Goal: Transaction & Acquisition: Purchase product/service

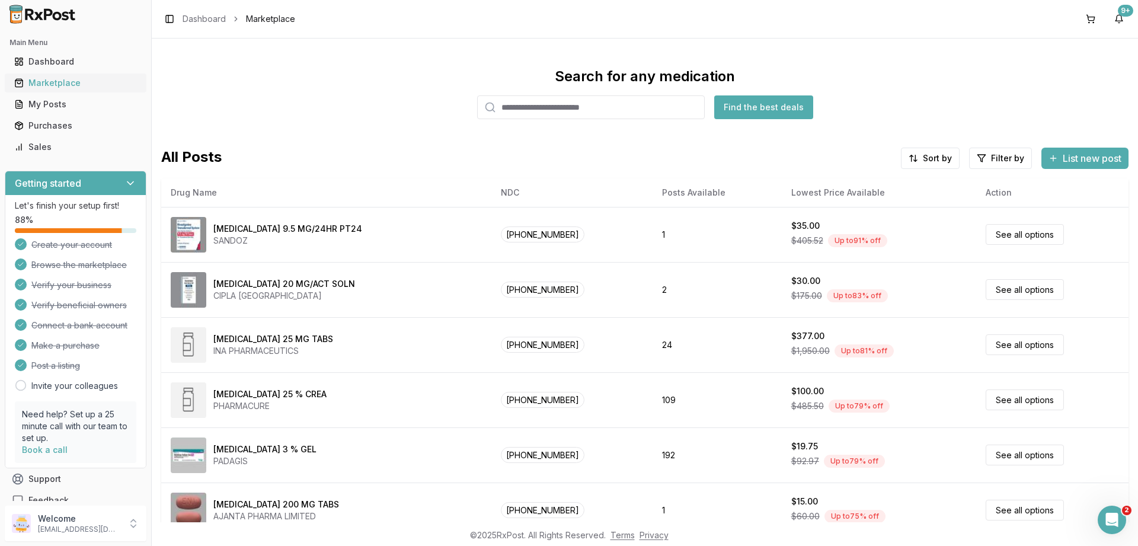
click at [46, 80] on div "Marketplace" at bounding box center [75, 83] width 123 height 12
click at [606, 107] on input "search" at bounding box center [591, 107] width 228 height 24
type input "*****"
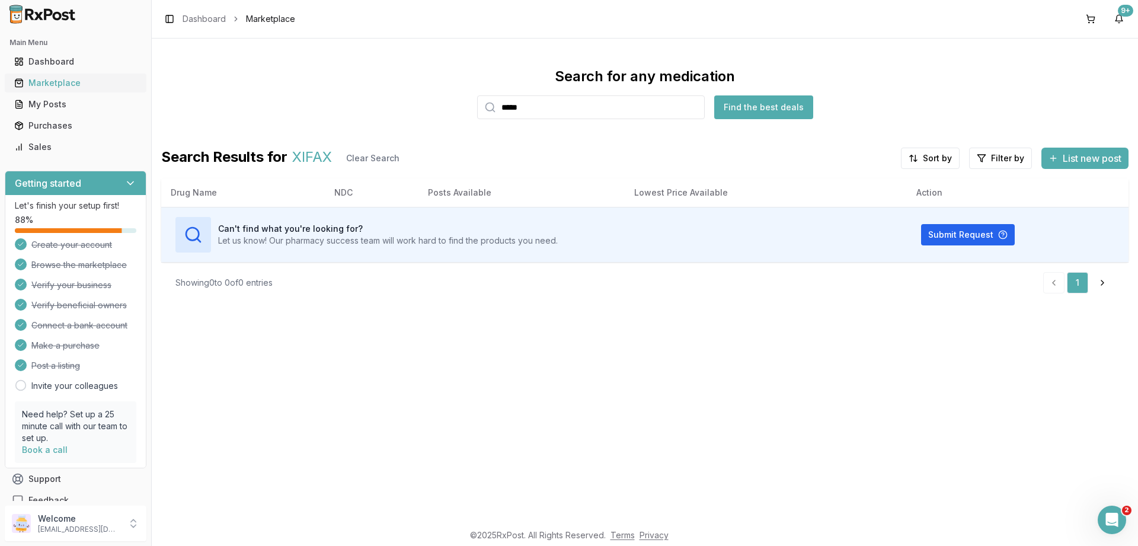
click at [45, 81] on div "Marketplace" at bounding box center [75, 83] width 123 height 12
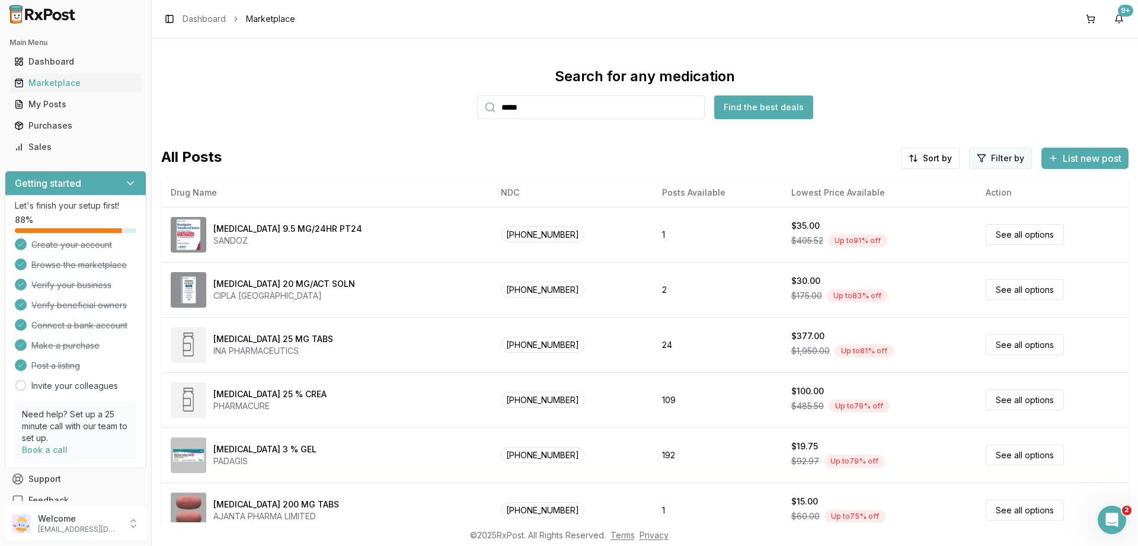
click at [1009, 155] on html "Main Menu Dashboard Marketplace My Posts Purchases Sales Getting started Let's …" at bounding box center [569, 273] width 1138 height 546
click at [866, 183] on button "button" at bounding box center [865, 183] width 9 height 9
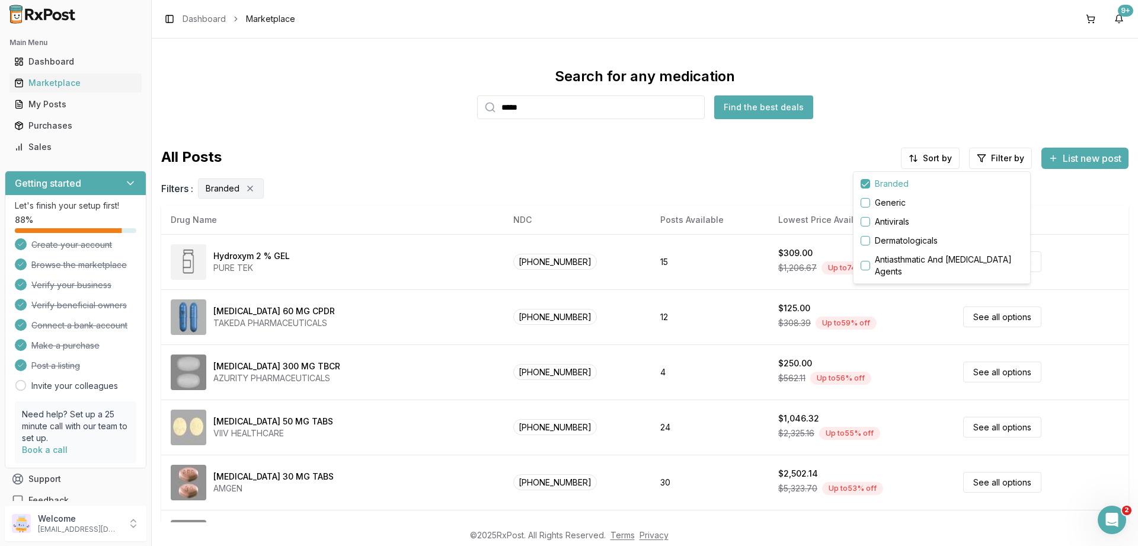
click at [930, 160] on html "Main Menu Dashboard Marketplace My Posts Purchases Sales Getting started Let's …" at bounding box center [569, 273] width 1138 height 546
click at [872, 183] on div "Drug Name" at bounding box center [900, 183] width 113 height 19
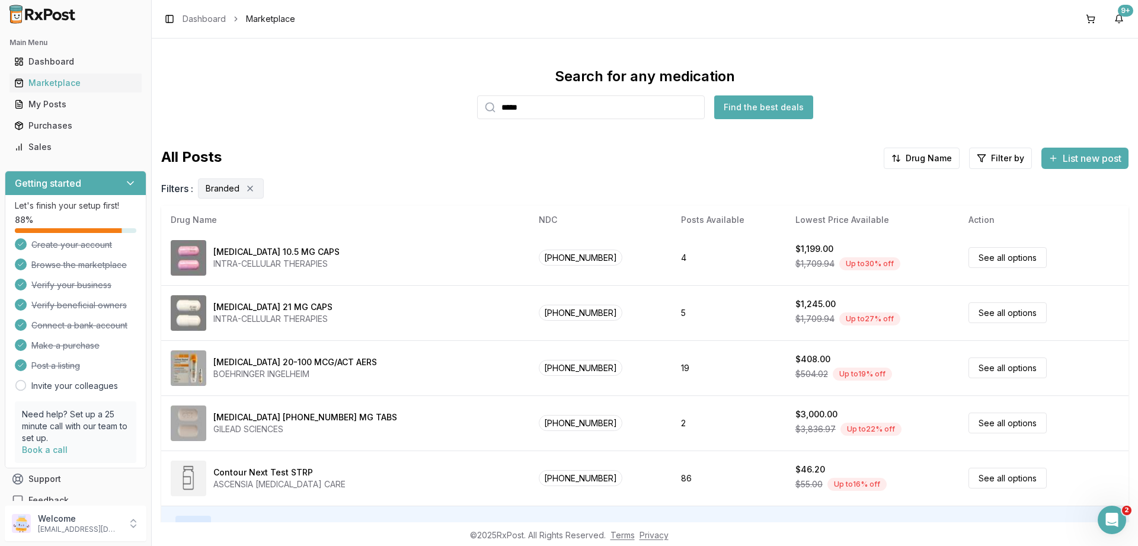
scroll to position [79, 0]
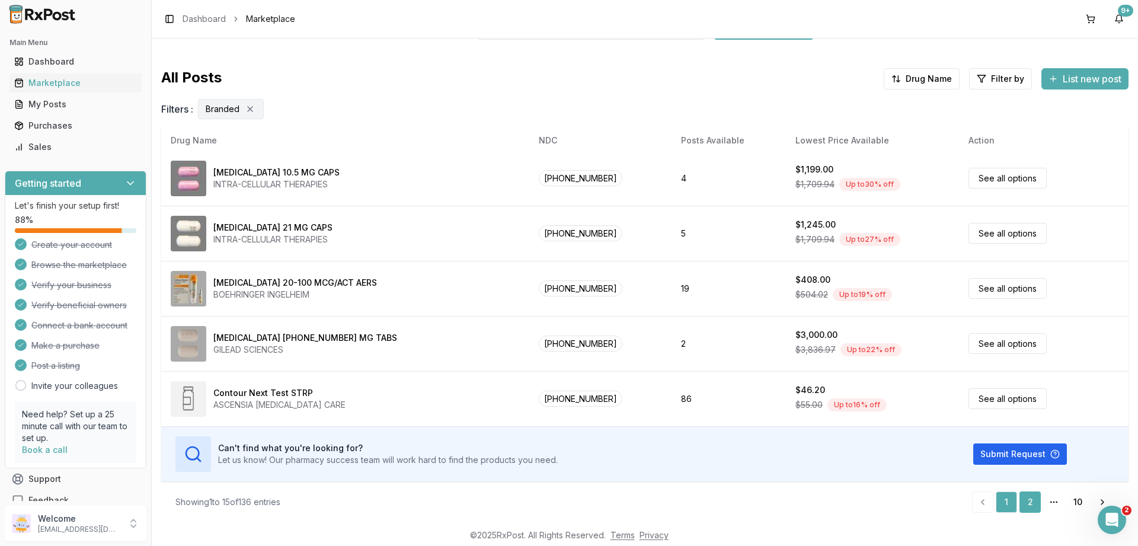
click at [1029, 499] on link "2" at bounding box center [1030, 501] width 21 height 21
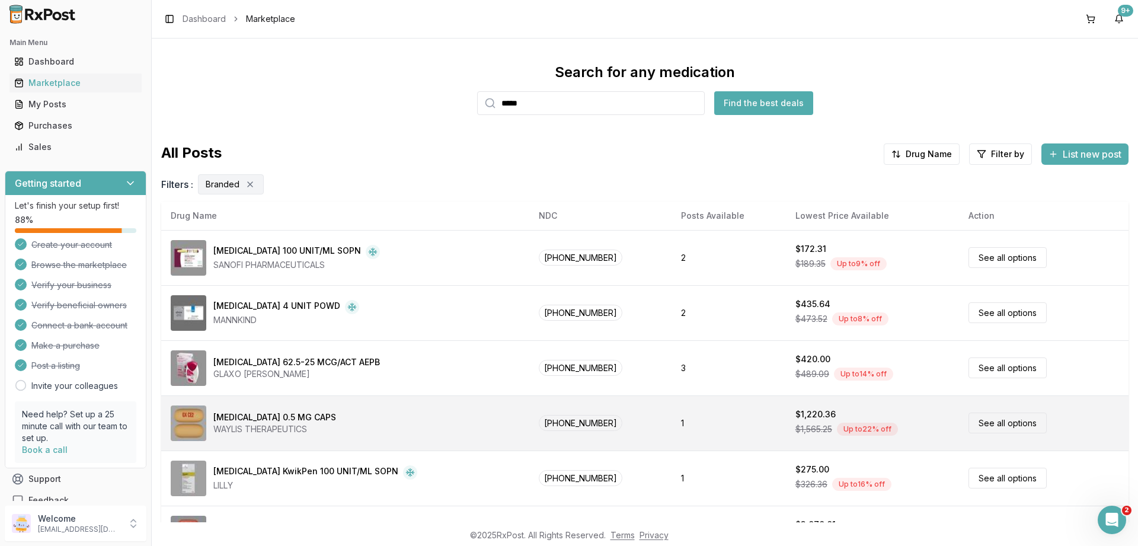
scroll to position [0, 0]
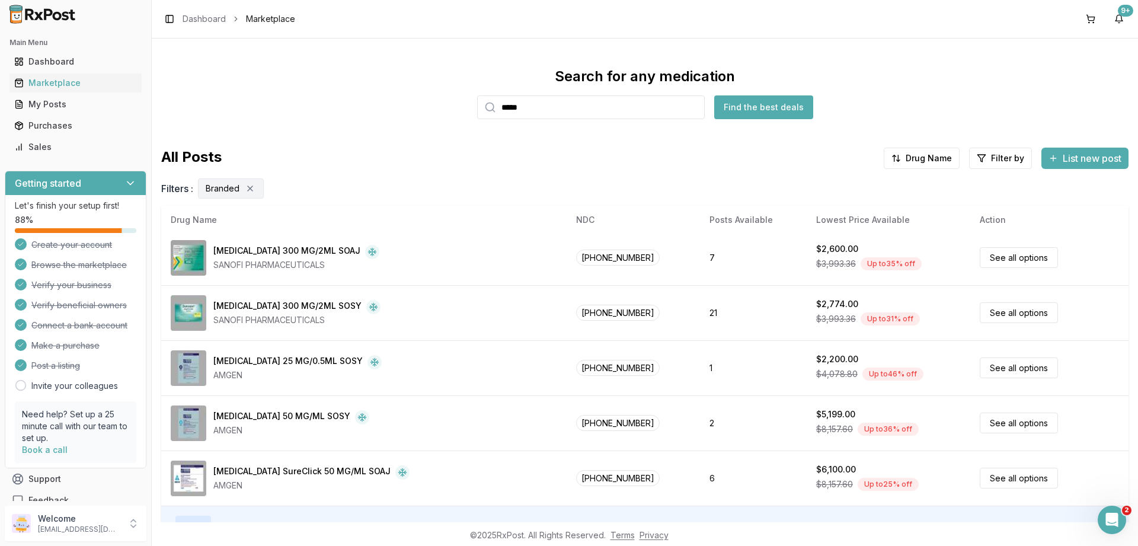
scroll to position [79, 0]
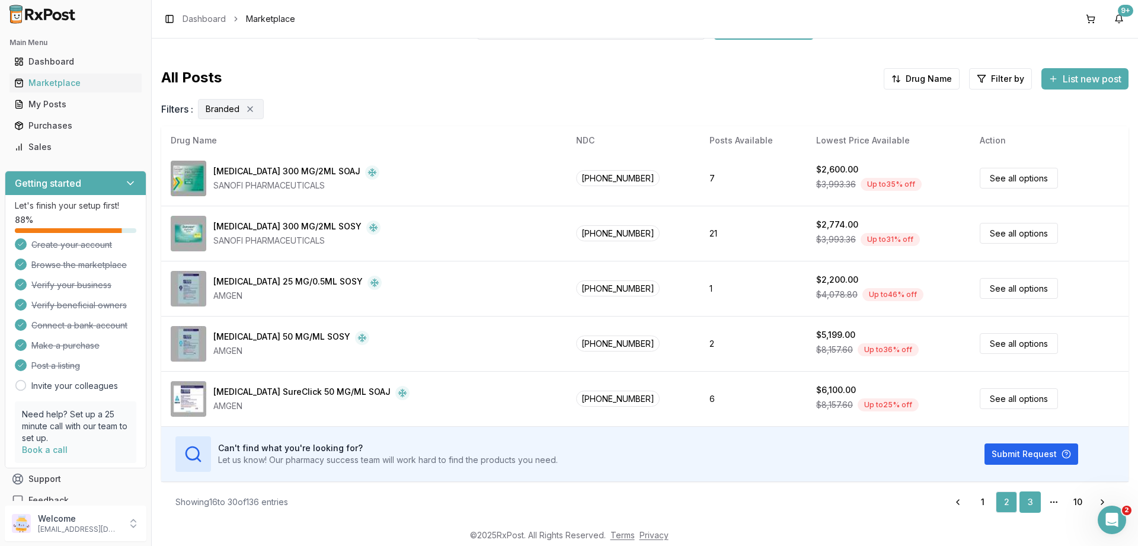
click at [1032, 503] on link "3" at bounding box center [1030, 501] width 21 height 21
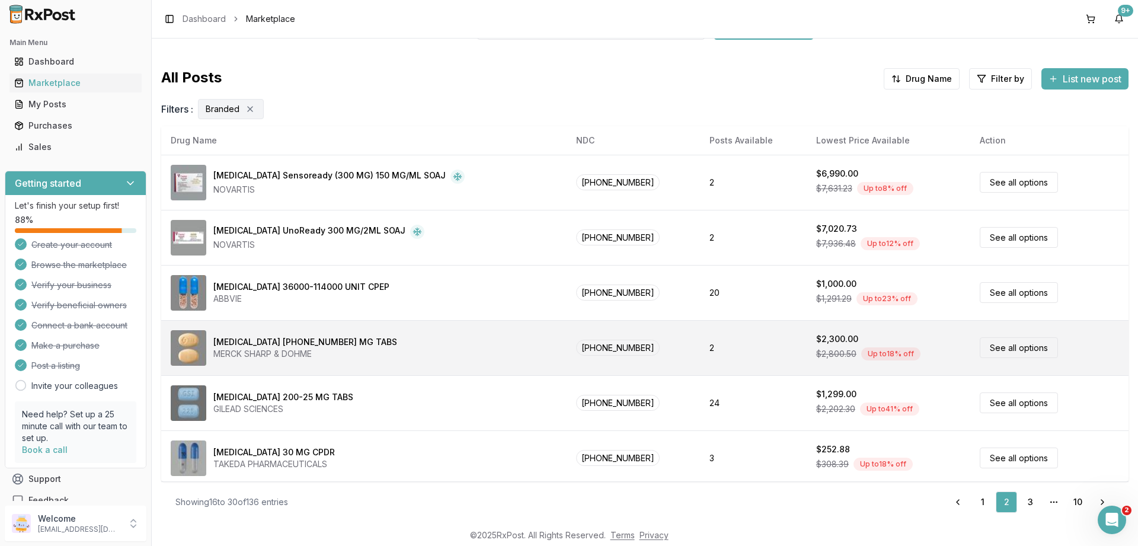
scroll to position [0, 0]
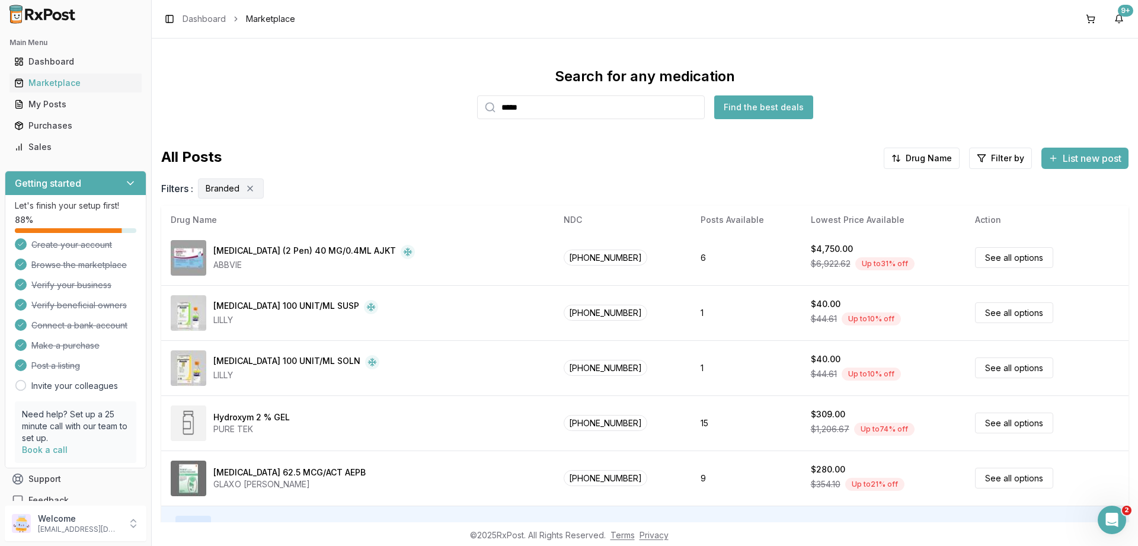
scroll to position [79, 0]
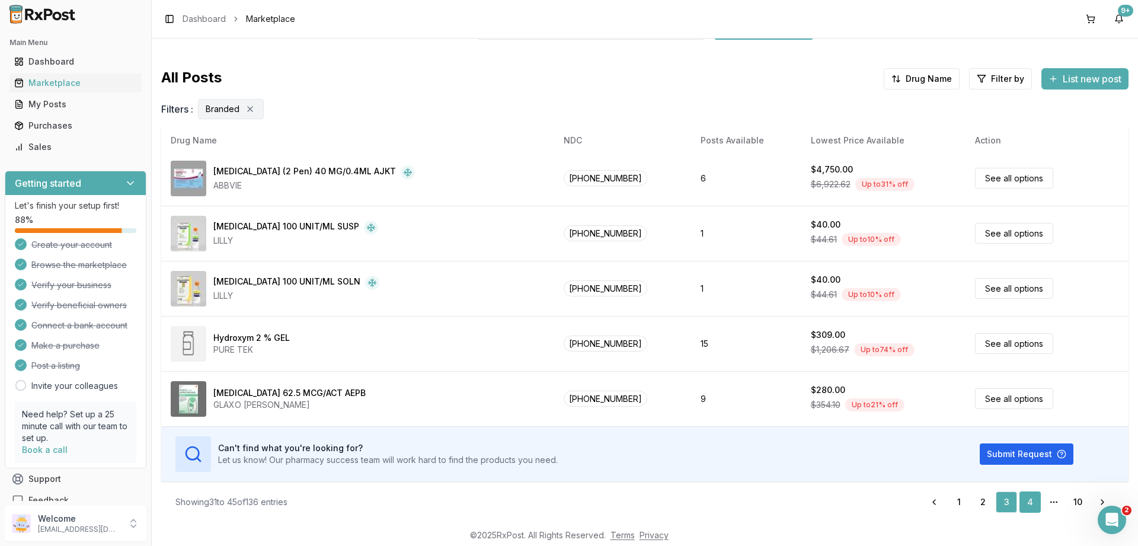
click at [1030, 506] on link "4" at bounding box center [1030, 501] width 21 height 21
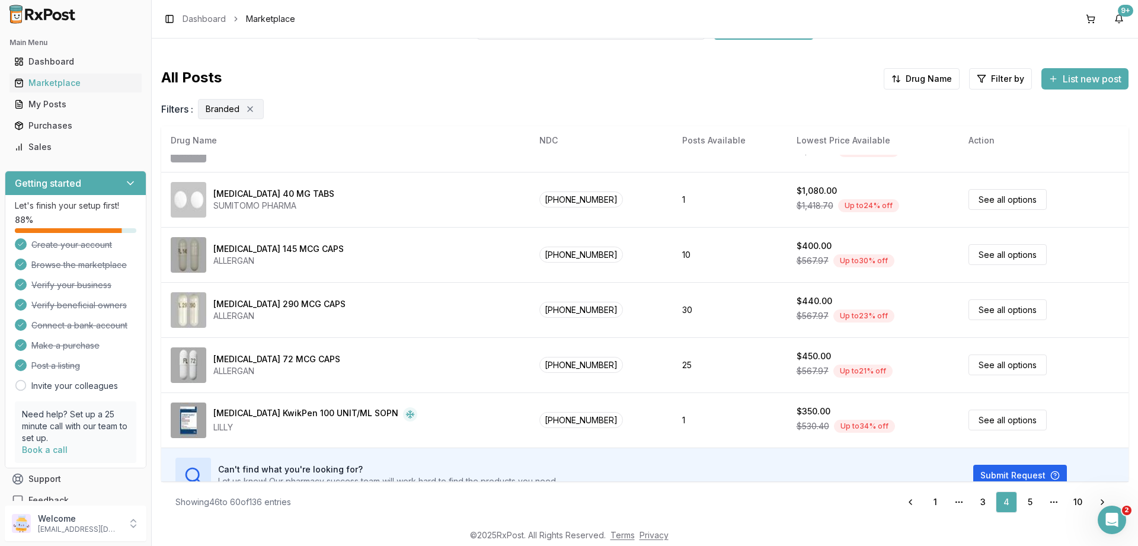
scroll to position [556, 0]
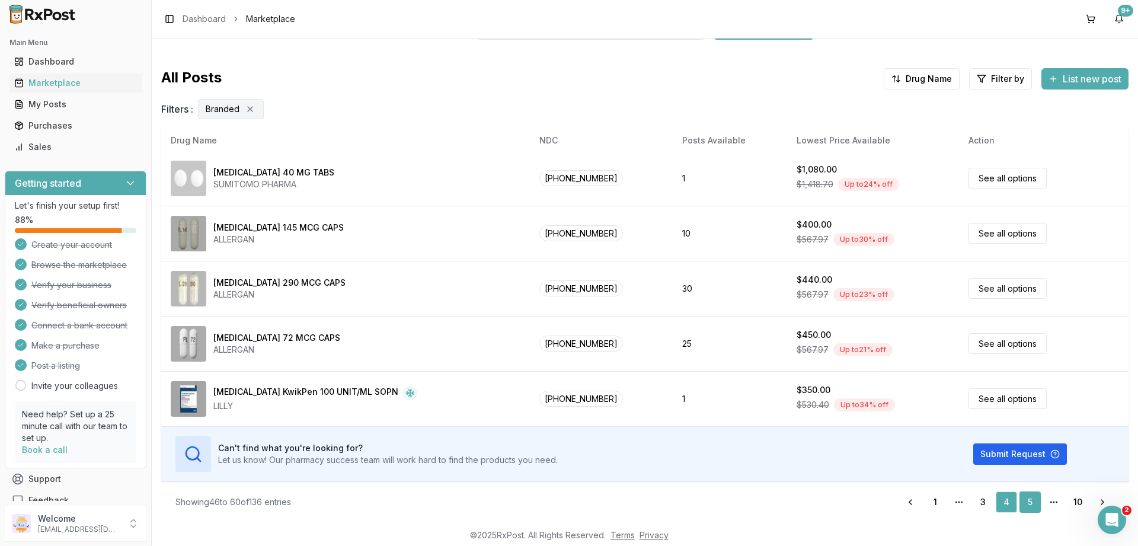
click at [1033, 496] on link "5" at bounding box center [1030, 501] width 21 height 21
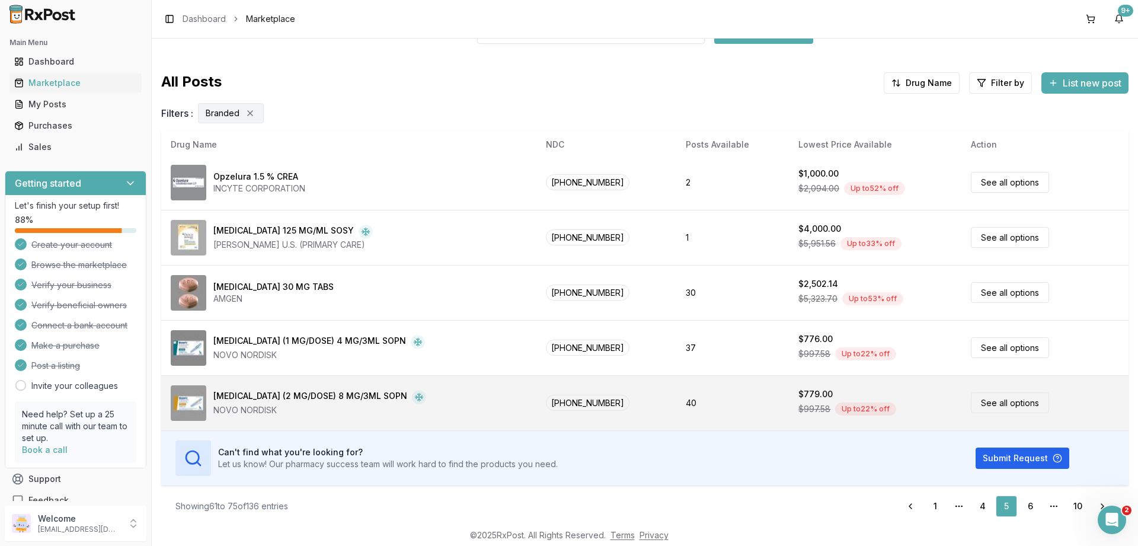
scroll to position [79, 0]
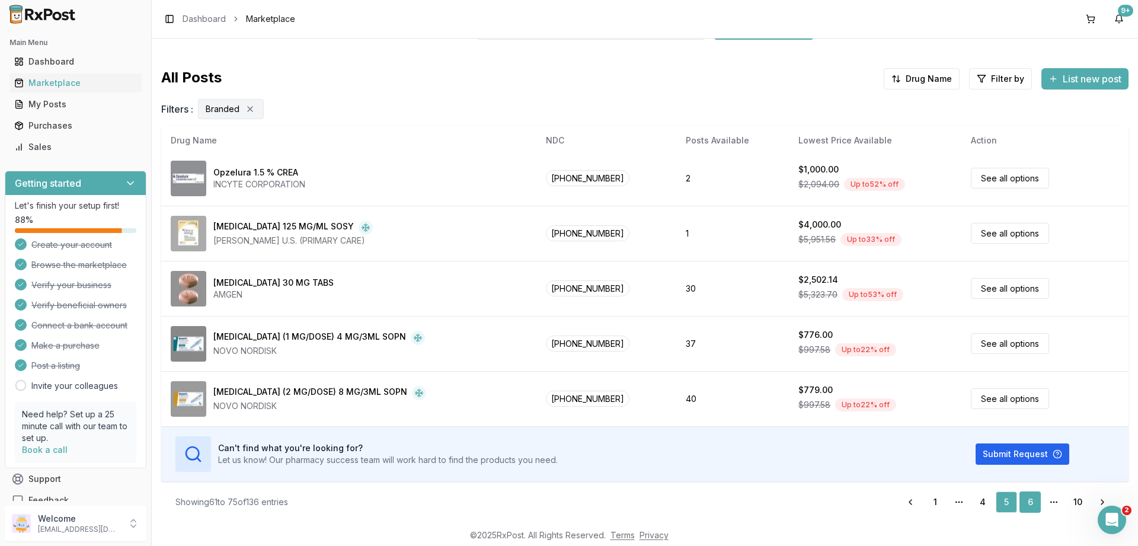
click at [1029, 499] on link "6" at bounding box center [1030, 501] width 21 height 21
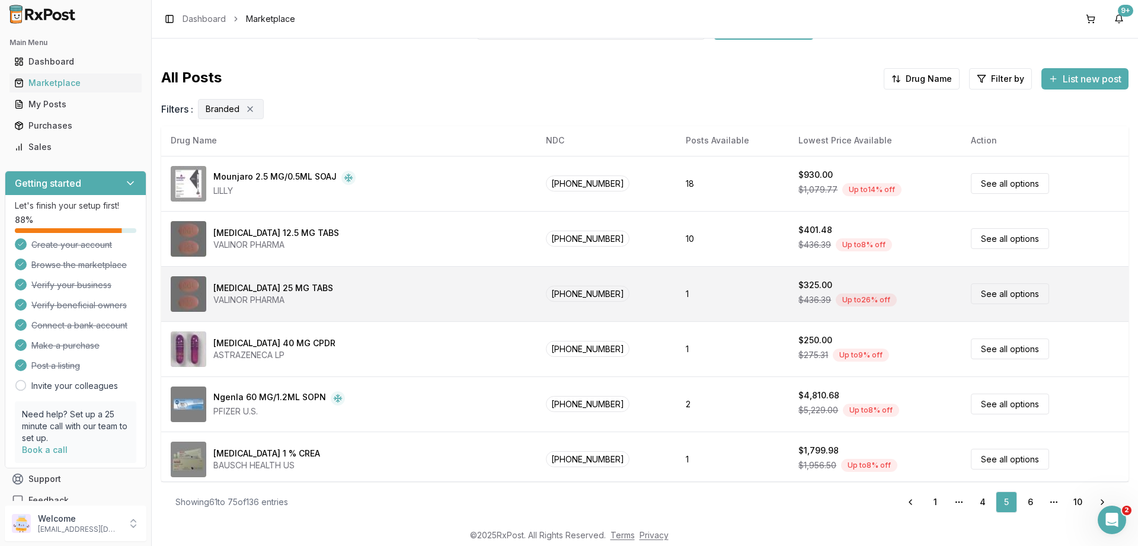
scroll to position [58, 0]
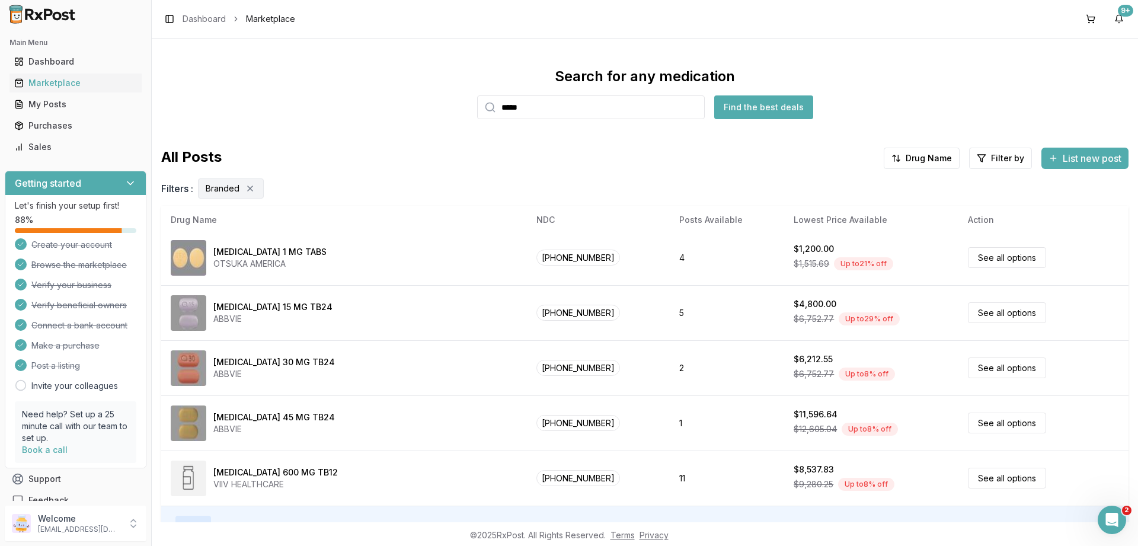
scroll to position [79, 0]
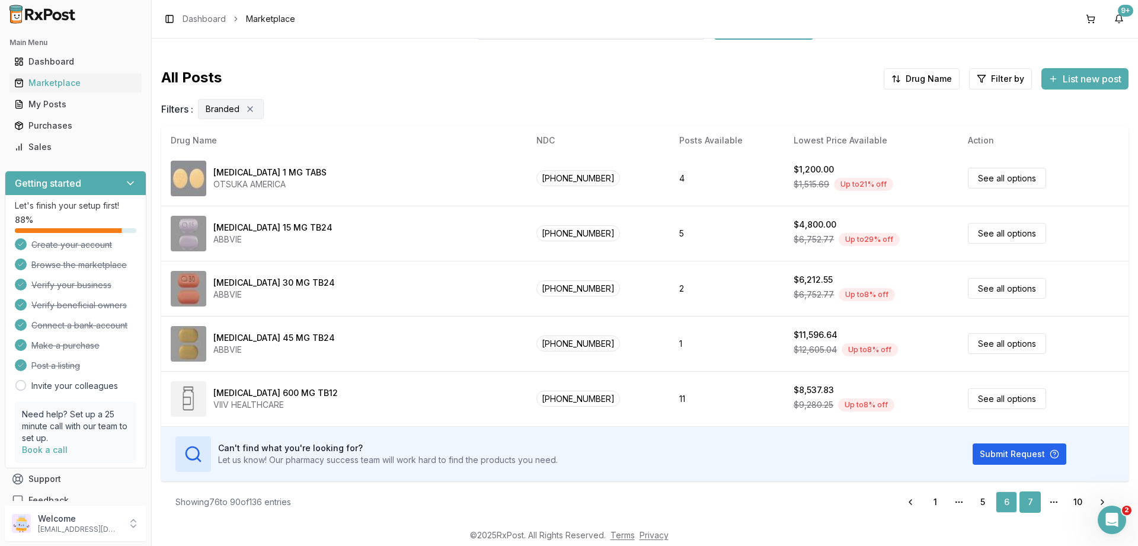
click at [1035, 497] on link "7" at bounding box center [1030, 501] width 21 height 21
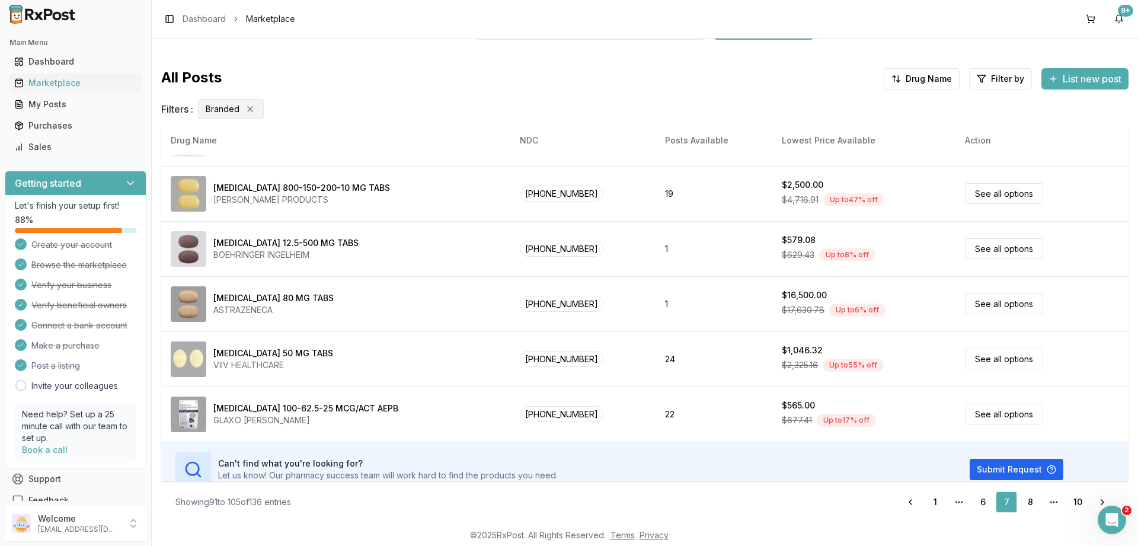
scroll to position [556, 0]
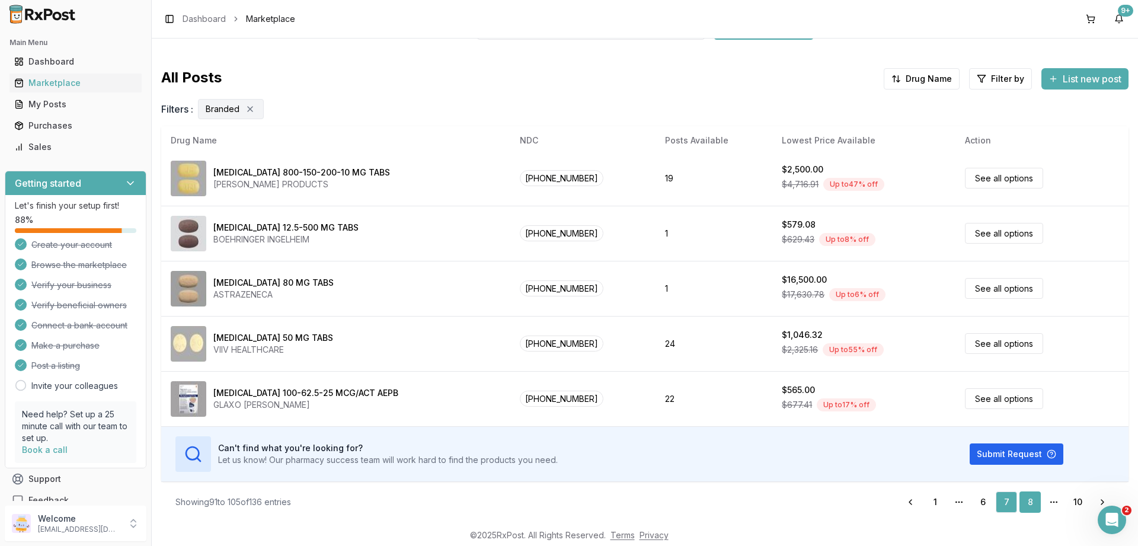
click at [1030, 494] on link "8" at bounding box center [1030, 501] width 21 height 21
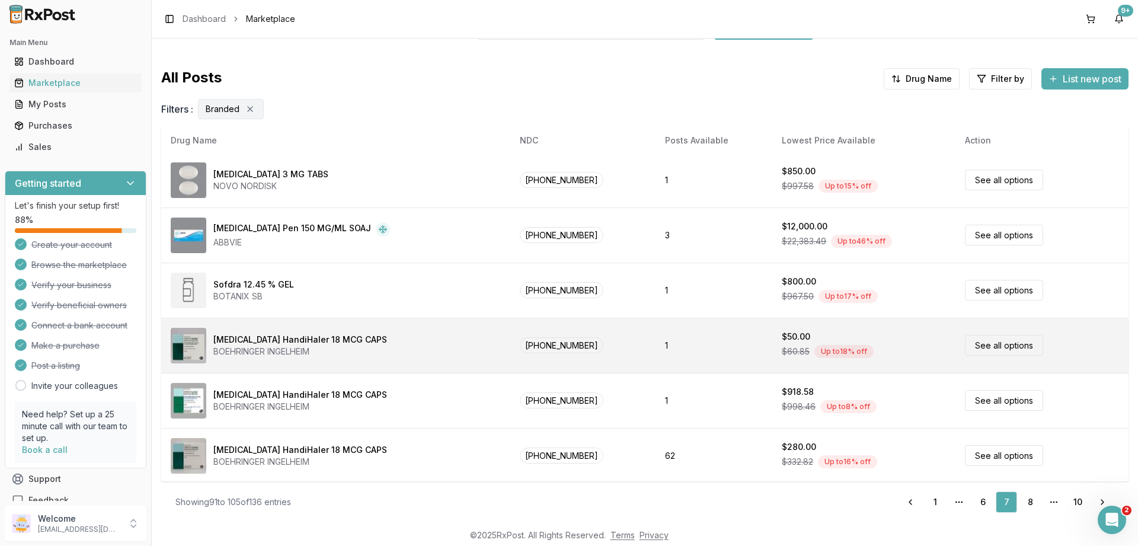
scroll to position [0, 0]
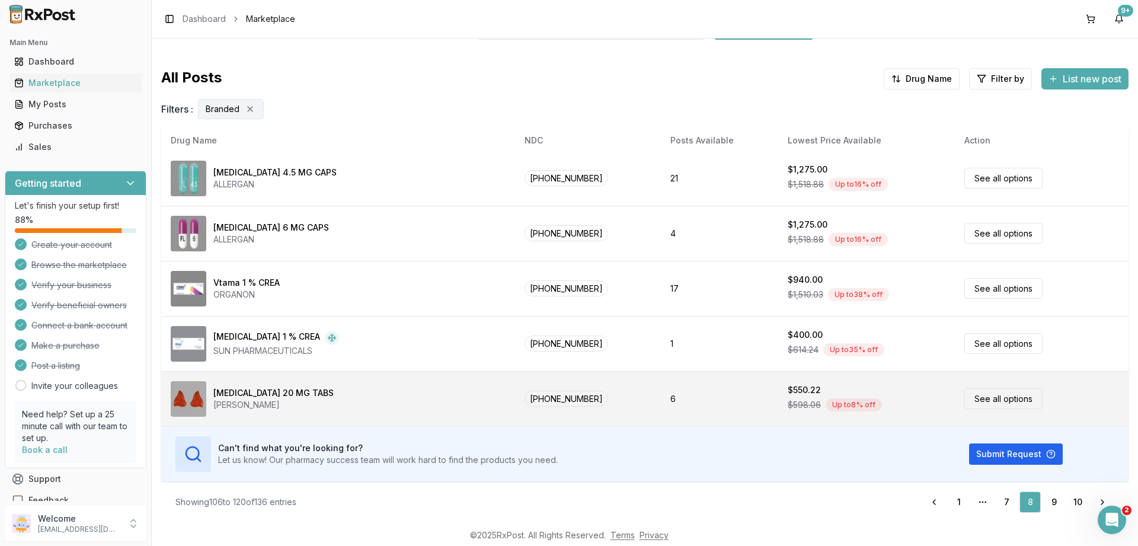
click at [983, 395] on link "See all options" at bounding box center [1004, 398] width 78 height 21
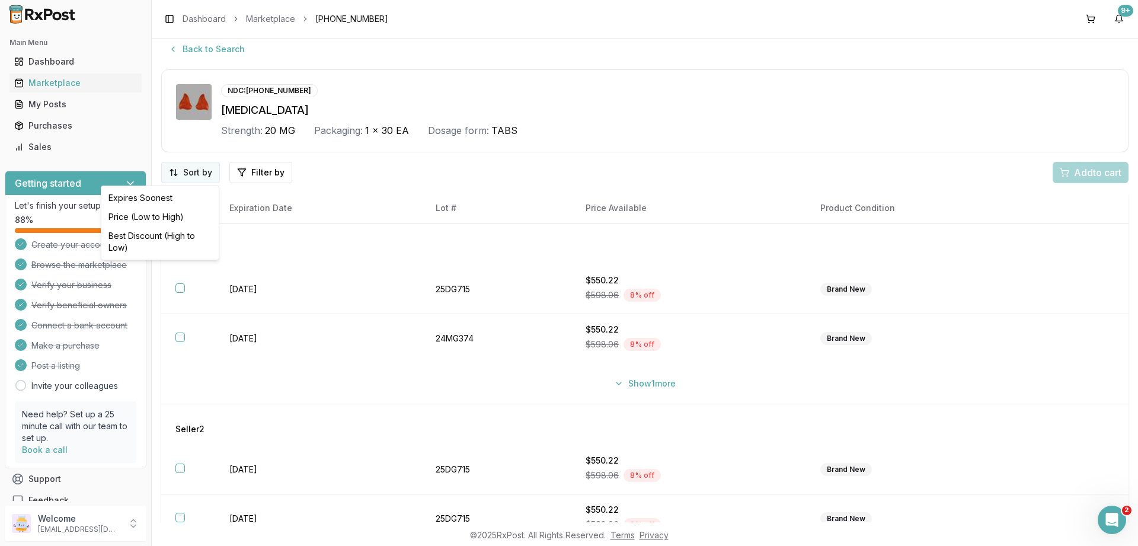
click at [194, 174] on html "Main Menu Dashboard Marketplace My Posts Purchases Sales Getting started Let's …" at bounding box center [569, 273] width 1138 height 546
click at [138, 216] on div "Price (Low to High)" at bounding box center [160, 216] width 113 height 19
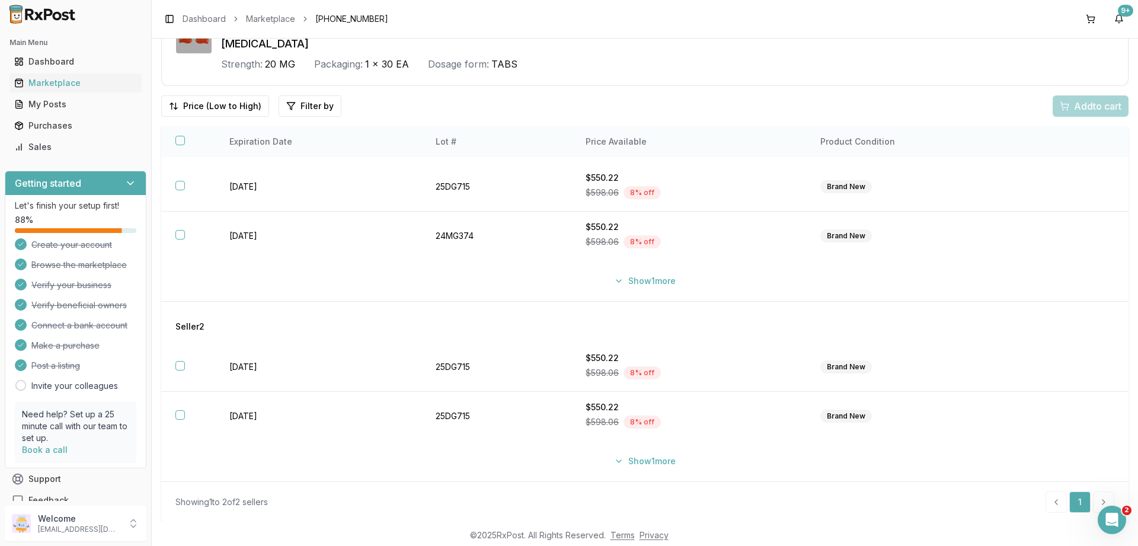
click at [178, 140] on button "button" at bounding box center [179, 140] width 9 height 9
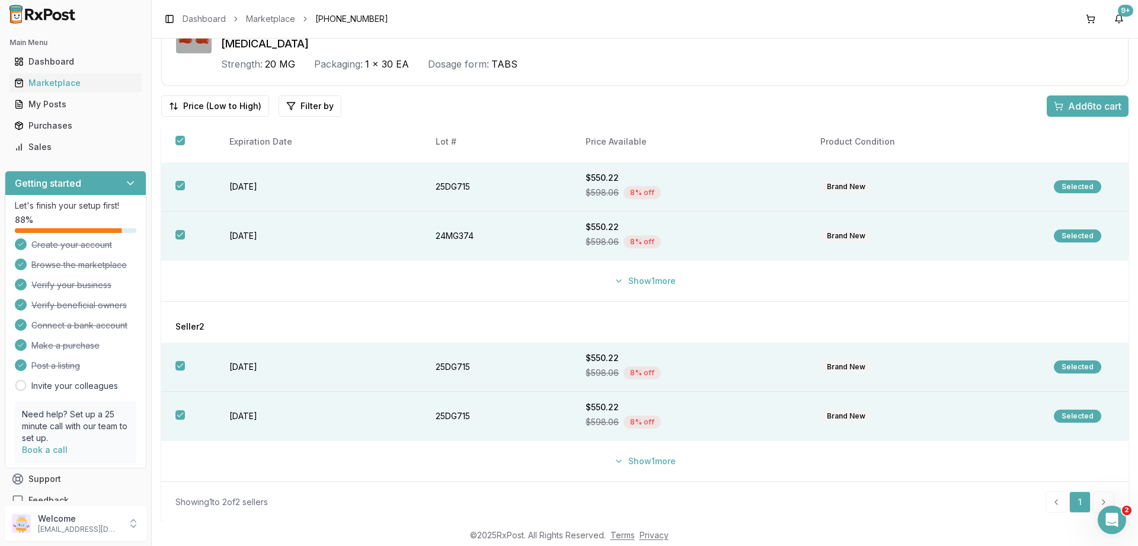
click at [1089, 108] on span "Add 6 to cart" at bounding box center [1094, 106] width 53 height 14
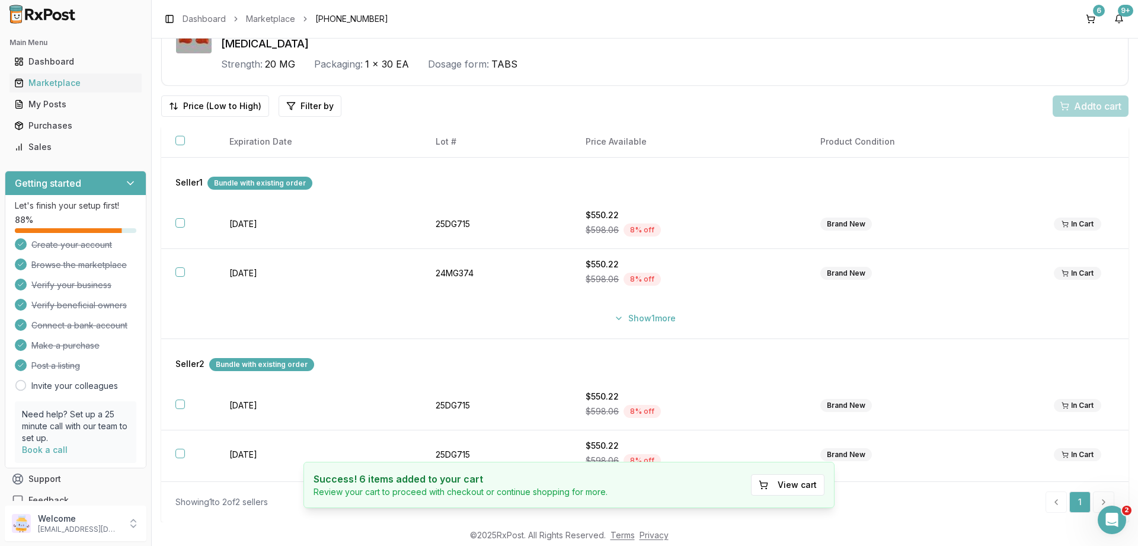
scroll to position [39, 0]
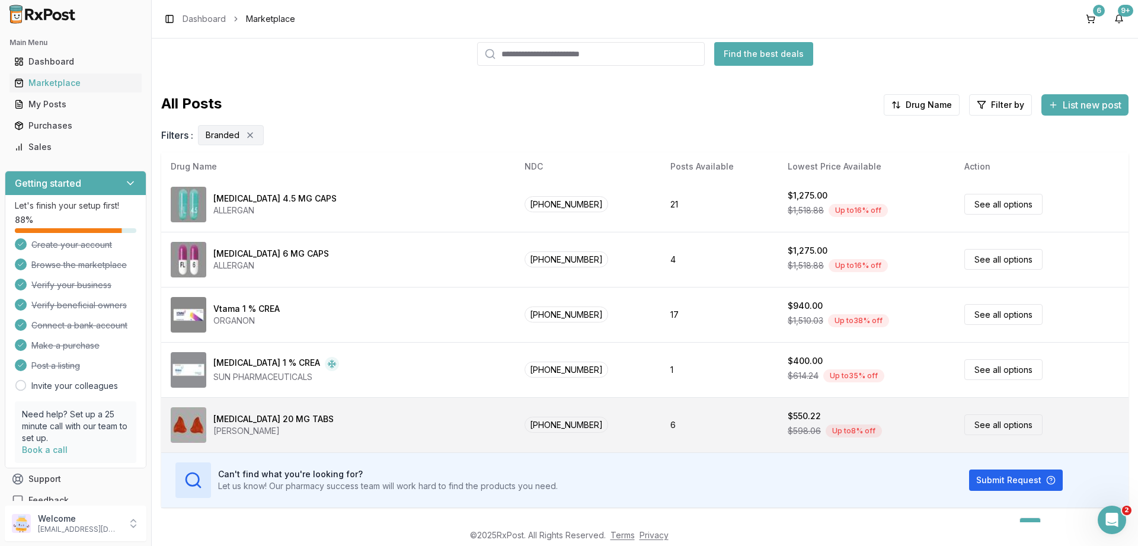
scroll to position [79, 0]
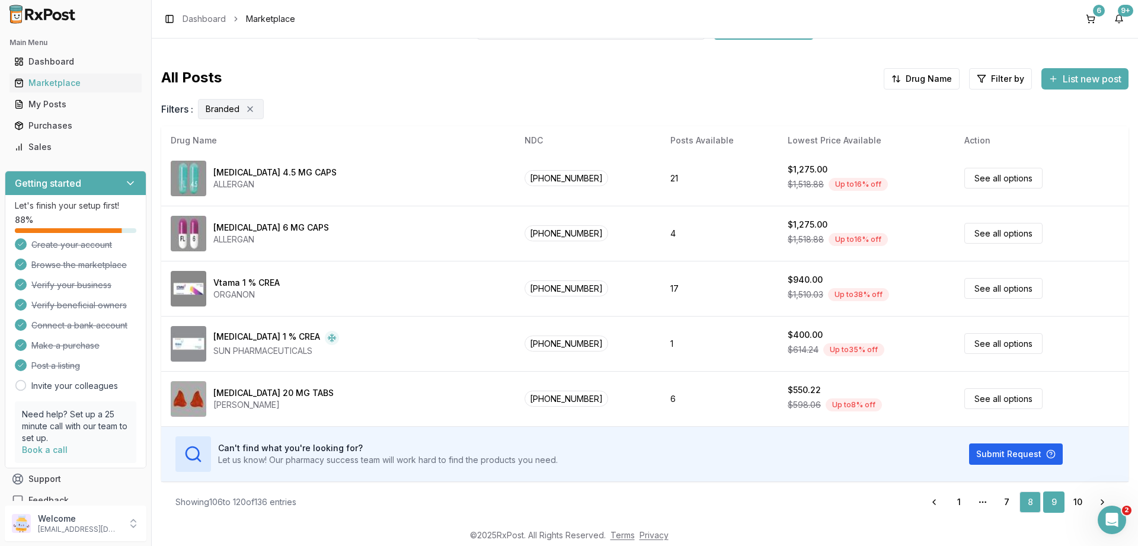
click at [1053, 499] on link "9" at bounding box center [1053, 501] width 21 height 21
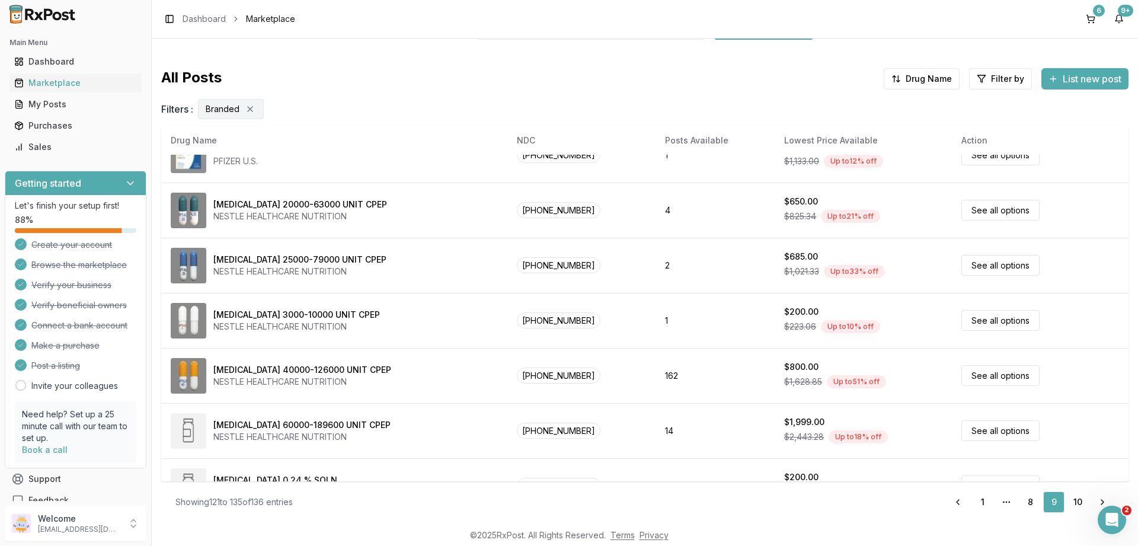
scroll to position [556, 0]
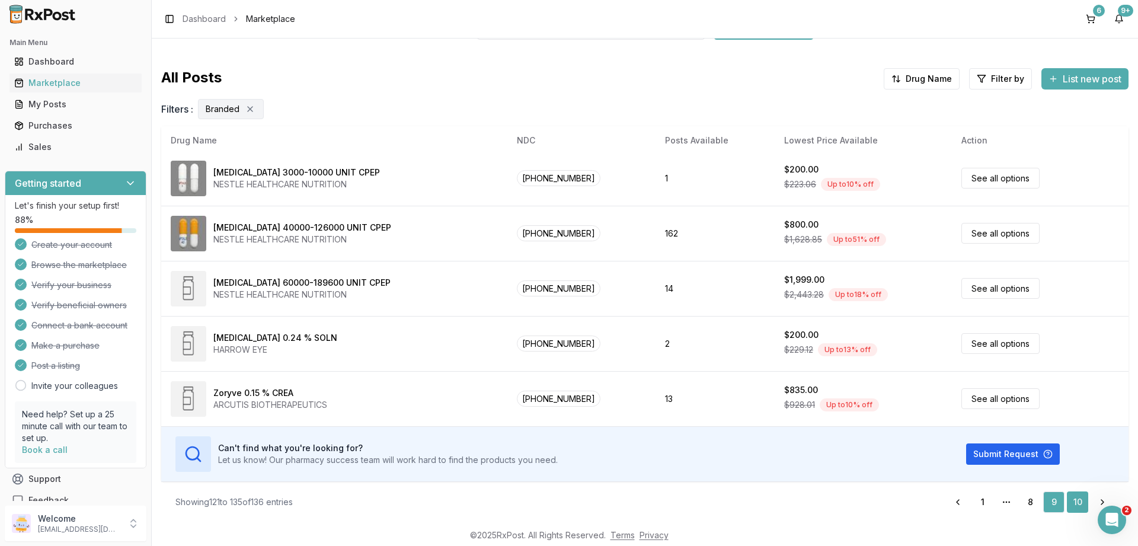
click at [1074, 503] on link "10" at bounding box center [1077, 501] width 21 height 21
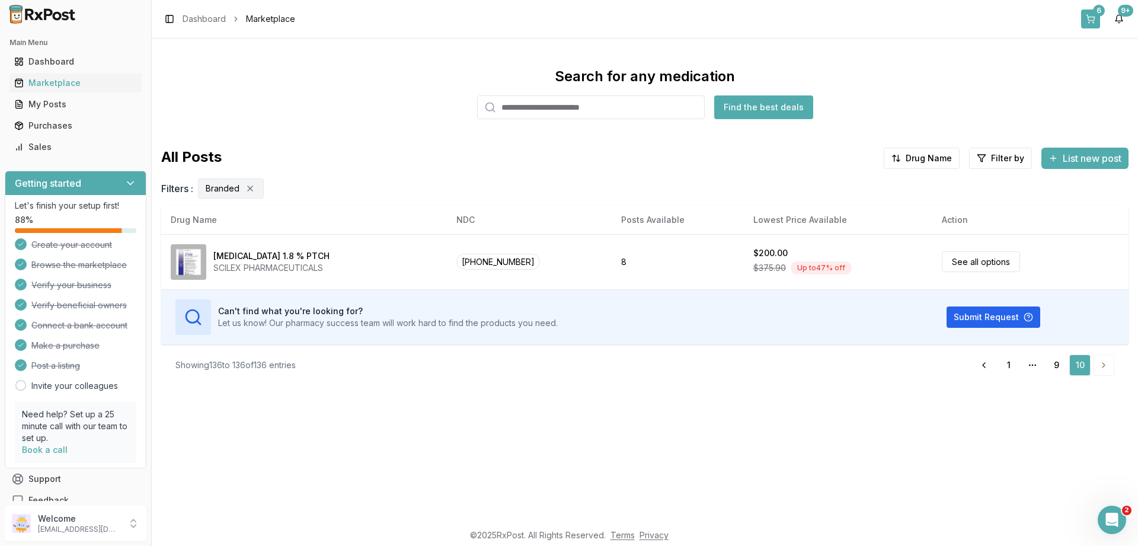
click at [1086, 22] on button "6" at bounding box center [1090, 18] width 19 height 19
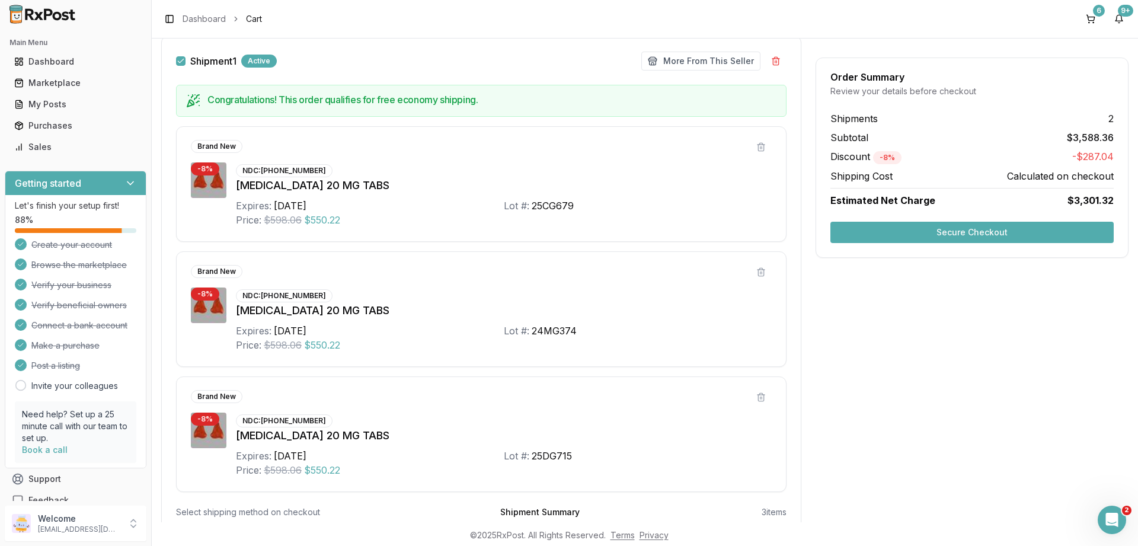
scroll to position [9, 0]
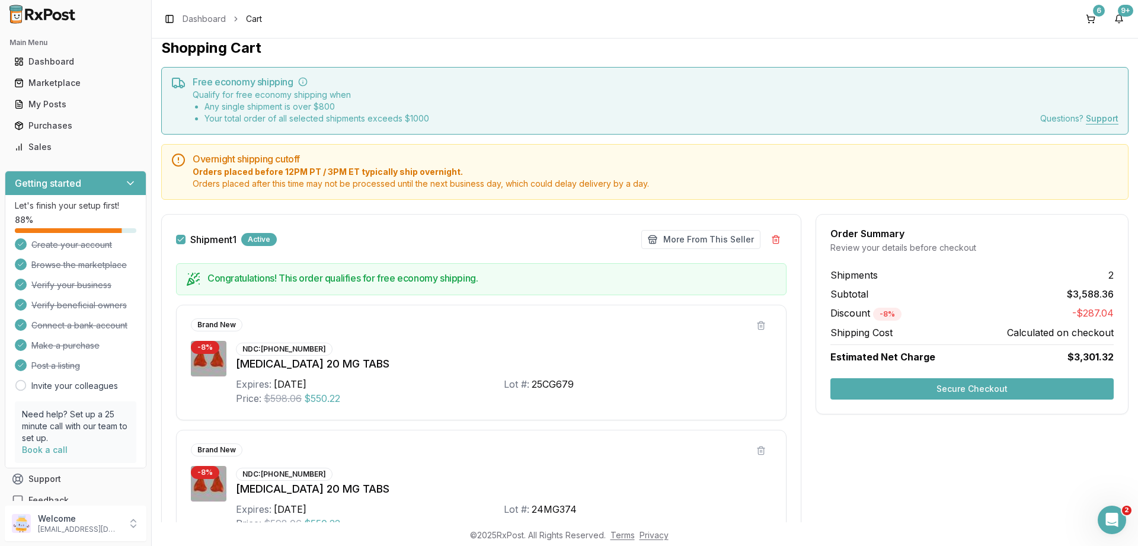
click at [962, 385] on button "Secure Checkout" at bounding box center [972, 388] width 283 height 21
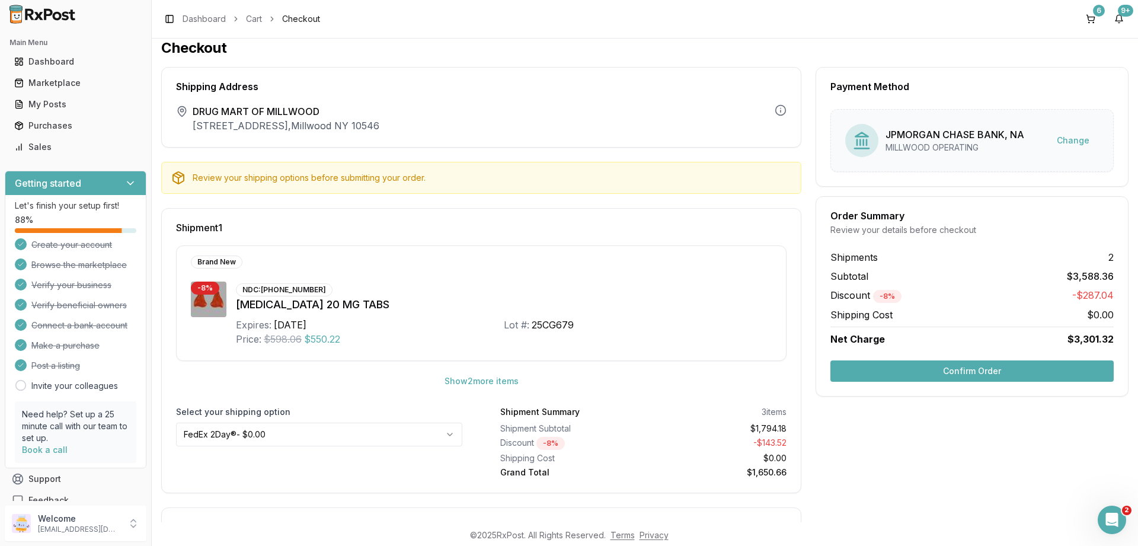
click at [973, 366] on button "Confirm Order" at bounding box center [972, 370] width 283 height 21
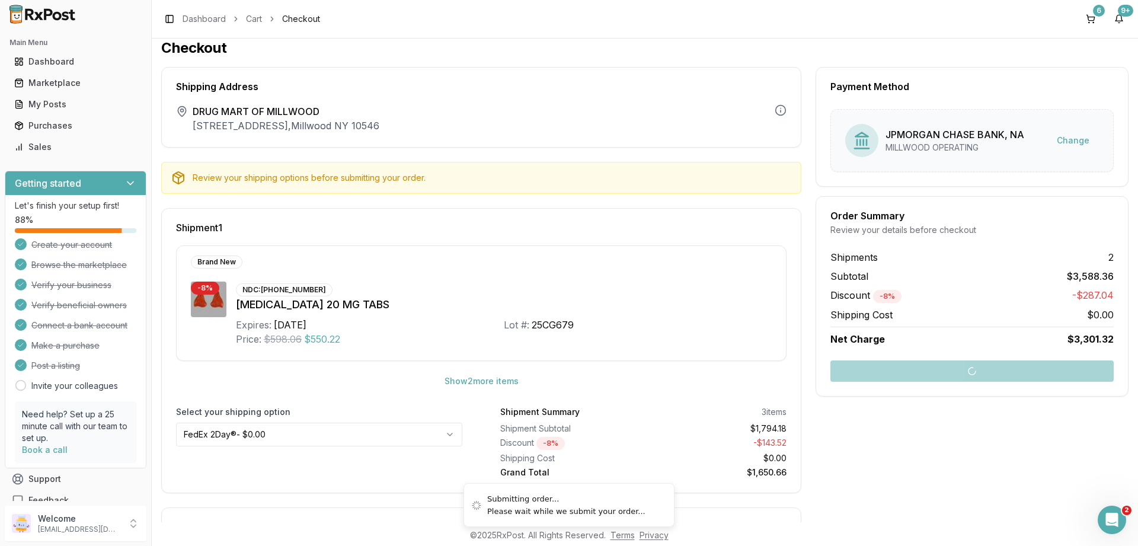
scroll to position [9, 0]
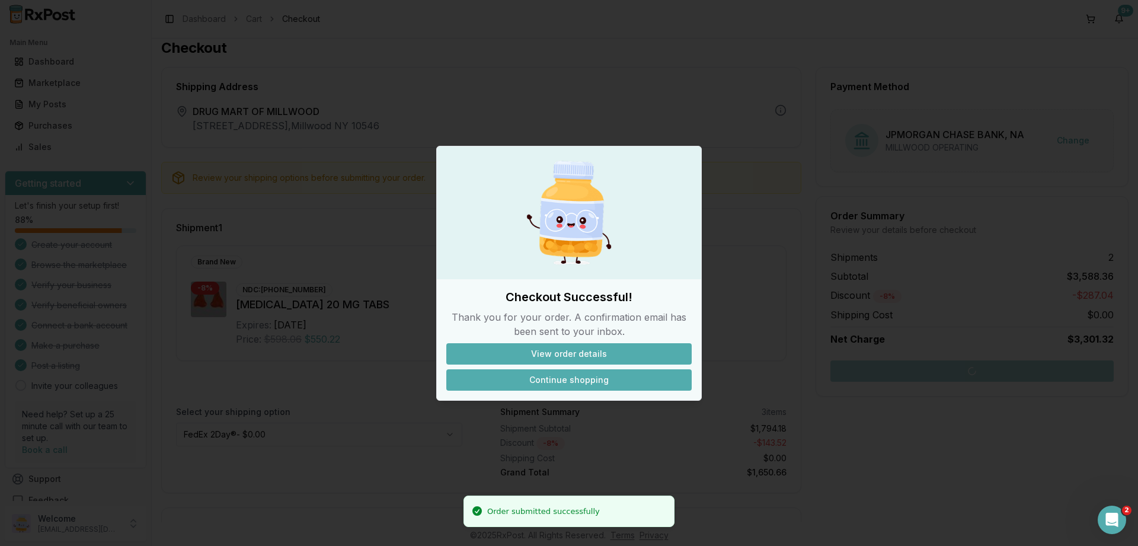
click at [568, 378] on button "Continue shopping" at bounding box center [568, 379] width 245 height 21
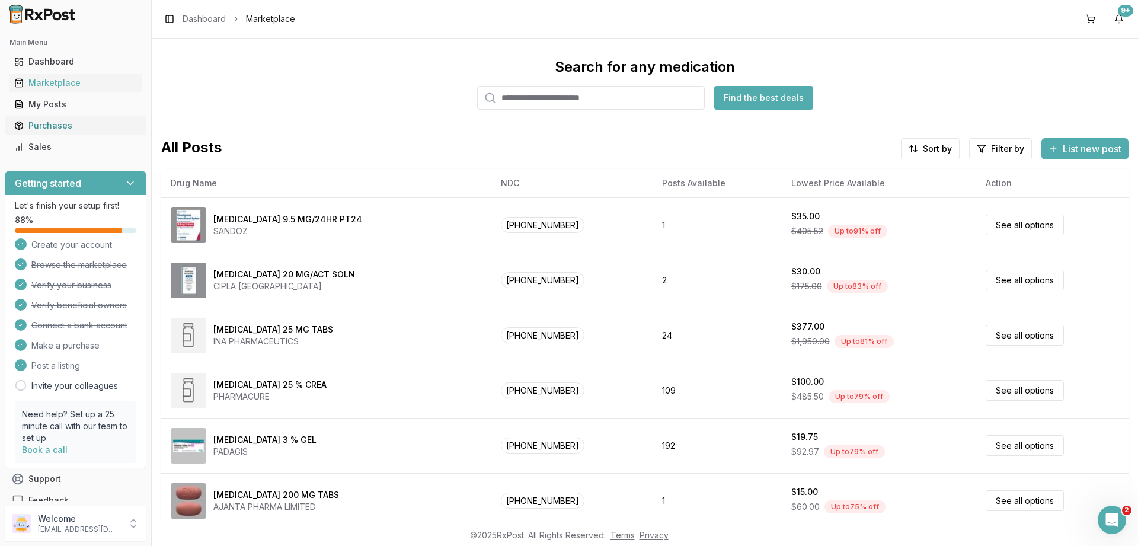
click at [54, 131] on div "Purchases" at bounding box center [75, 126] width 123 height 12
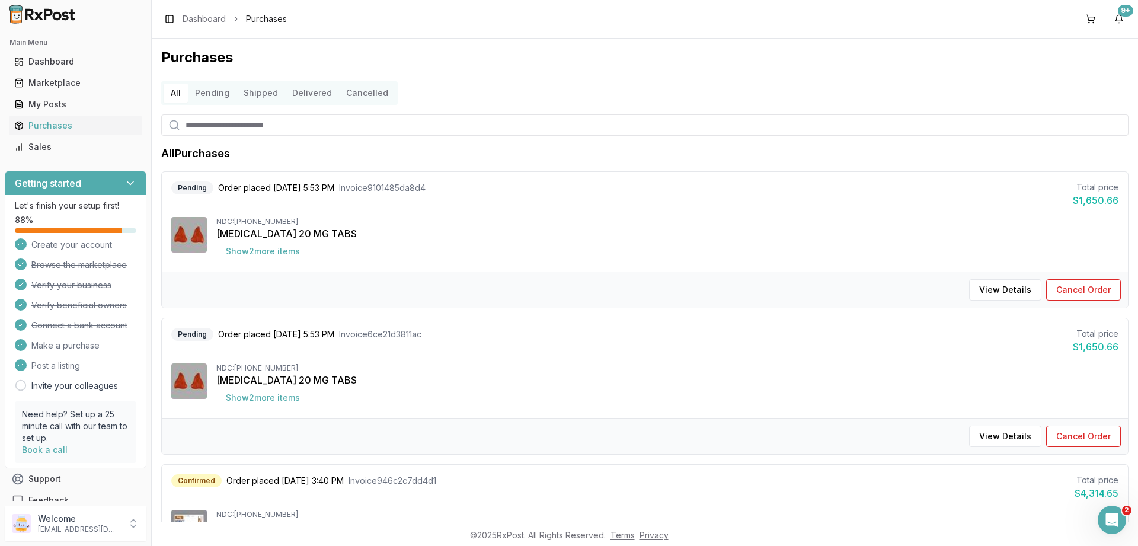
click at [213, 93] on button "Pending" at bounding box center [212, 93] width 49 height 19
click at [359, 93] on button "Cancelled" at bounding box center [367, 93] width 56 height 19
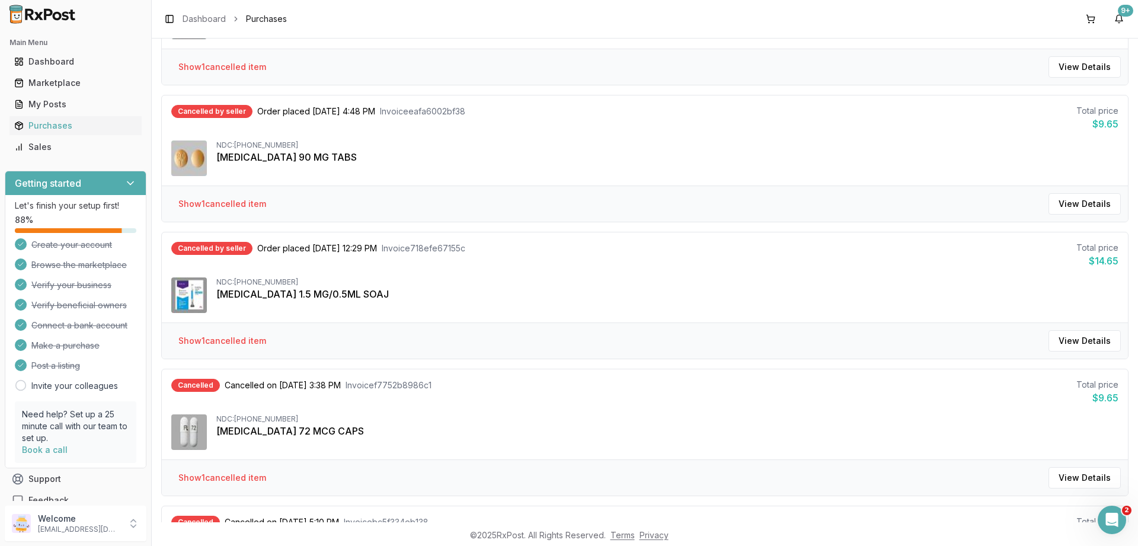
scroll to position [285, 0]
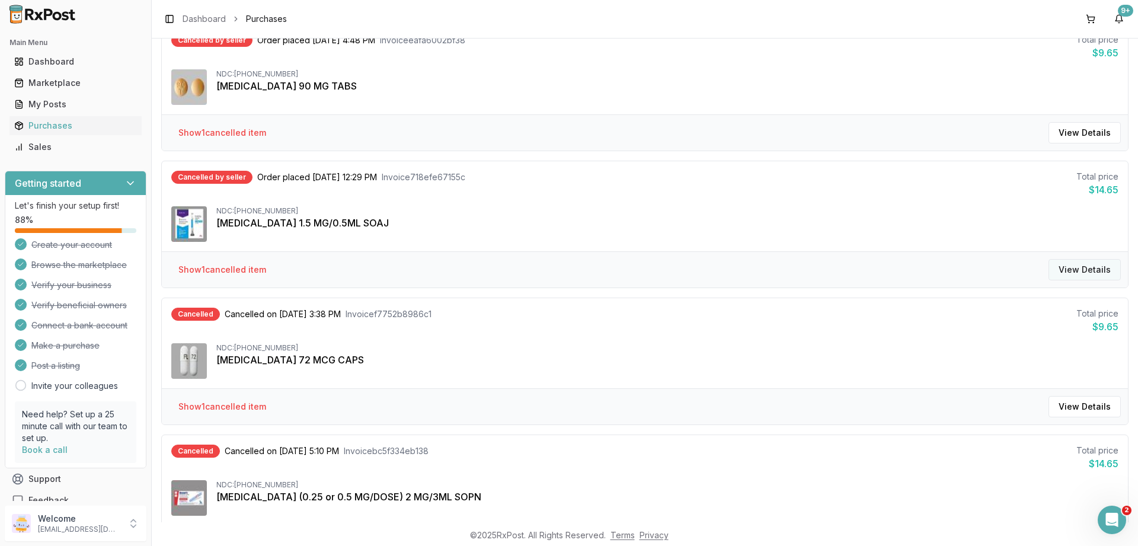
click at [1070, 266] on button "View Details" at bounding box center [1085, 269] width 72 height 21
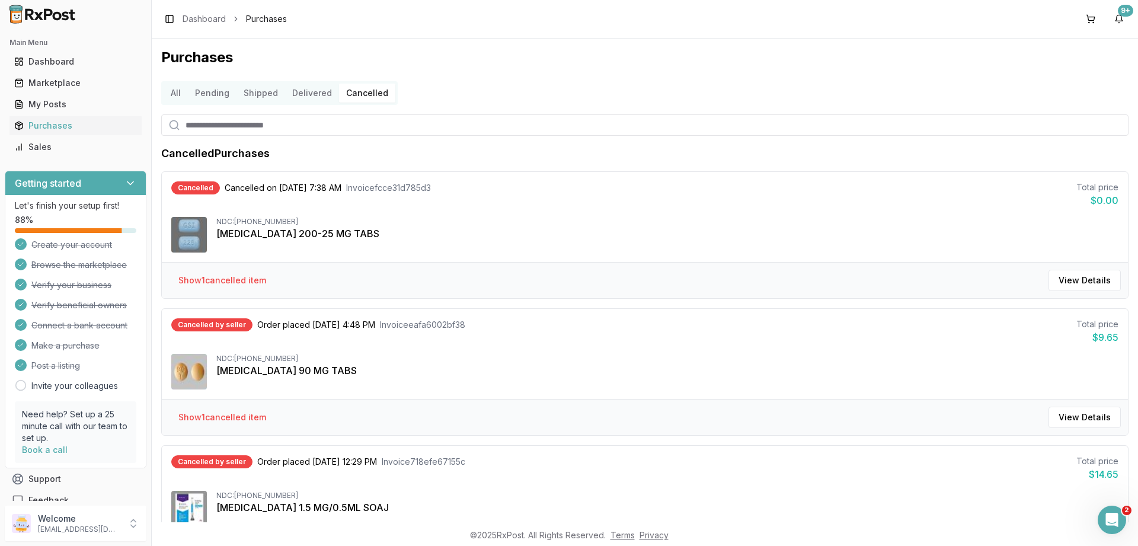
click at [216, 96] on button "Pending" at bounding box center [212, 93] width 49 height 19
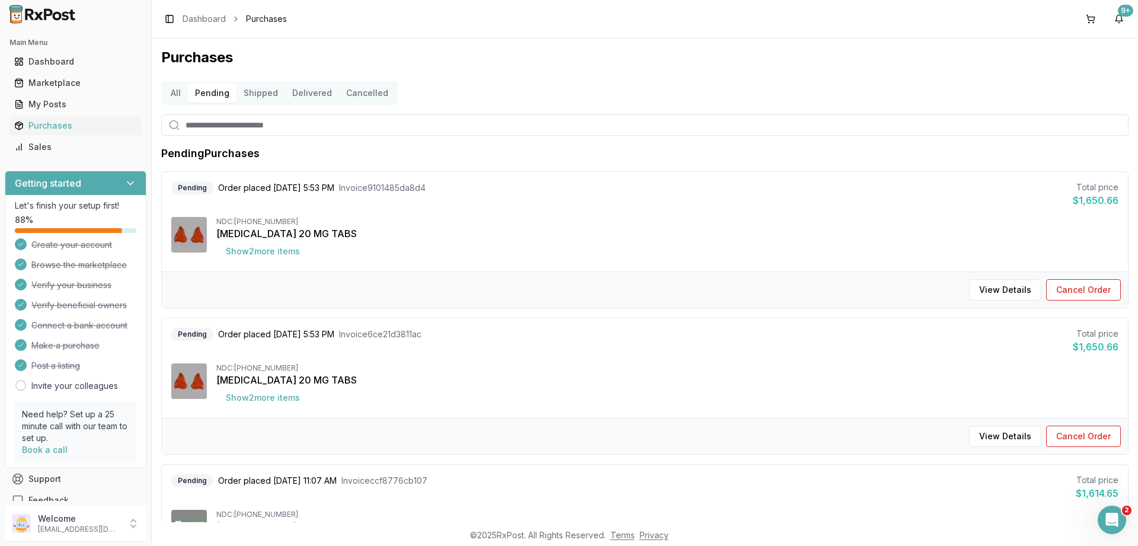
click at [255, 93] on button "Shipped" at bounding box center [261, 93] width 49 height 19
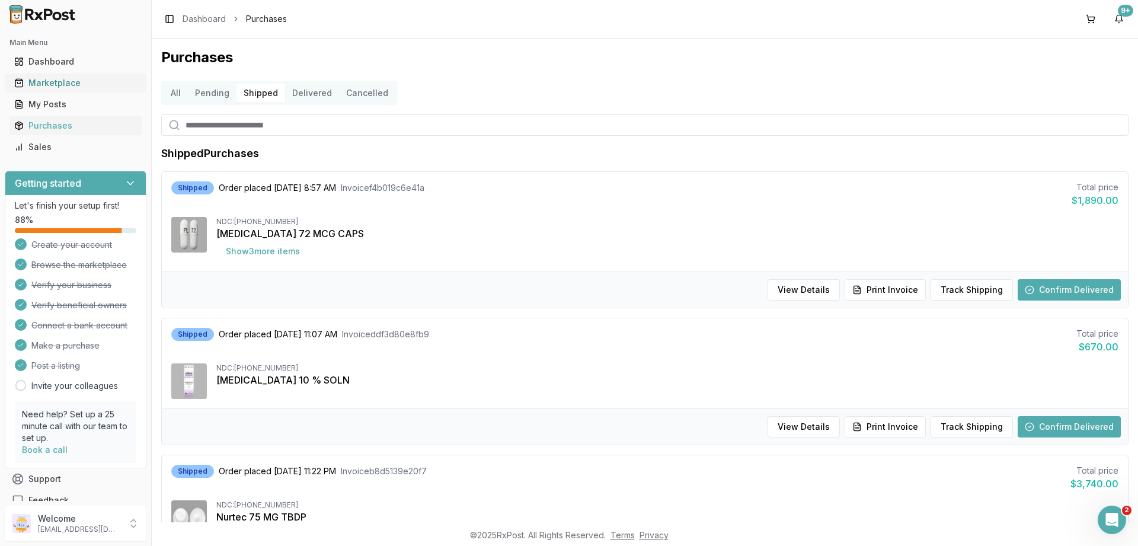
click at [50, 79] on div "Marketplace" at bounding box center [75, 83] width 123 height 12
